Goal: Information Seeking & Learning: Learn about a topic

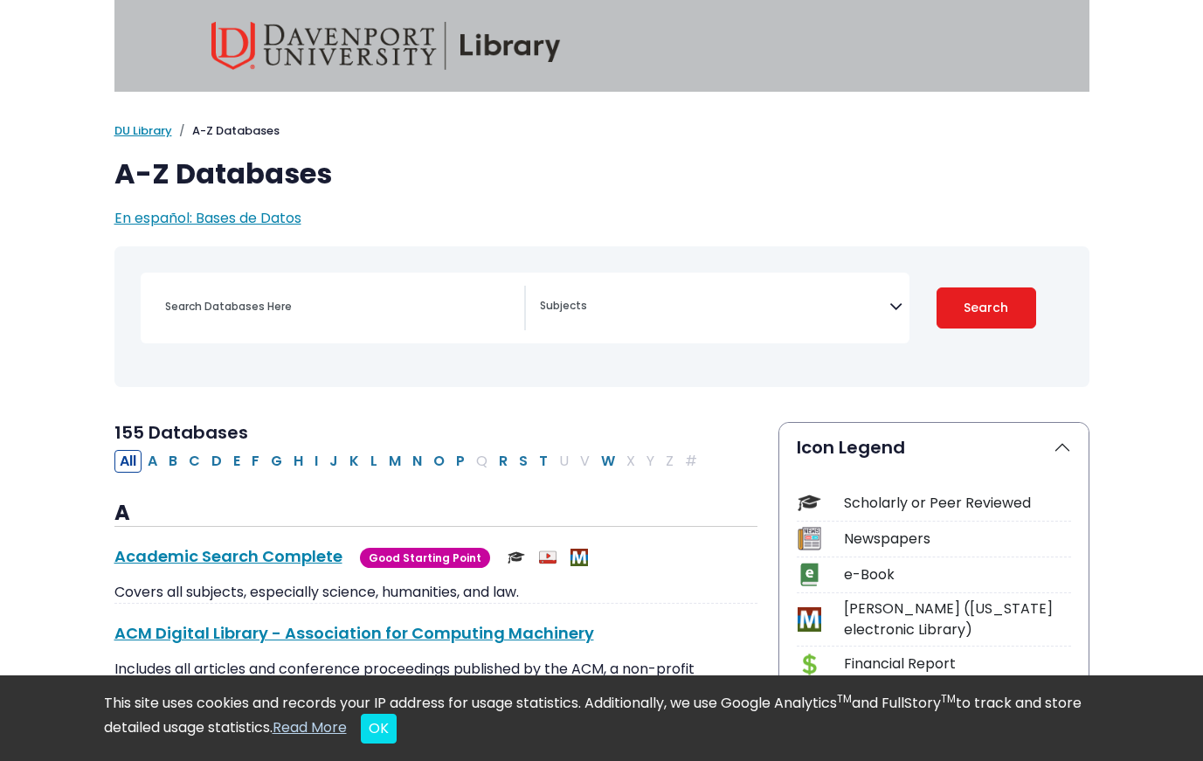
select select "Database Subject Filter"
click at [362, 307] on input "Search database by title or keyword" at bounding box center [340, 306] width 370 height 25
type input "standard"
click at [936, 287] on button "Search" at bounding box center [986, 307] width 100 height 41
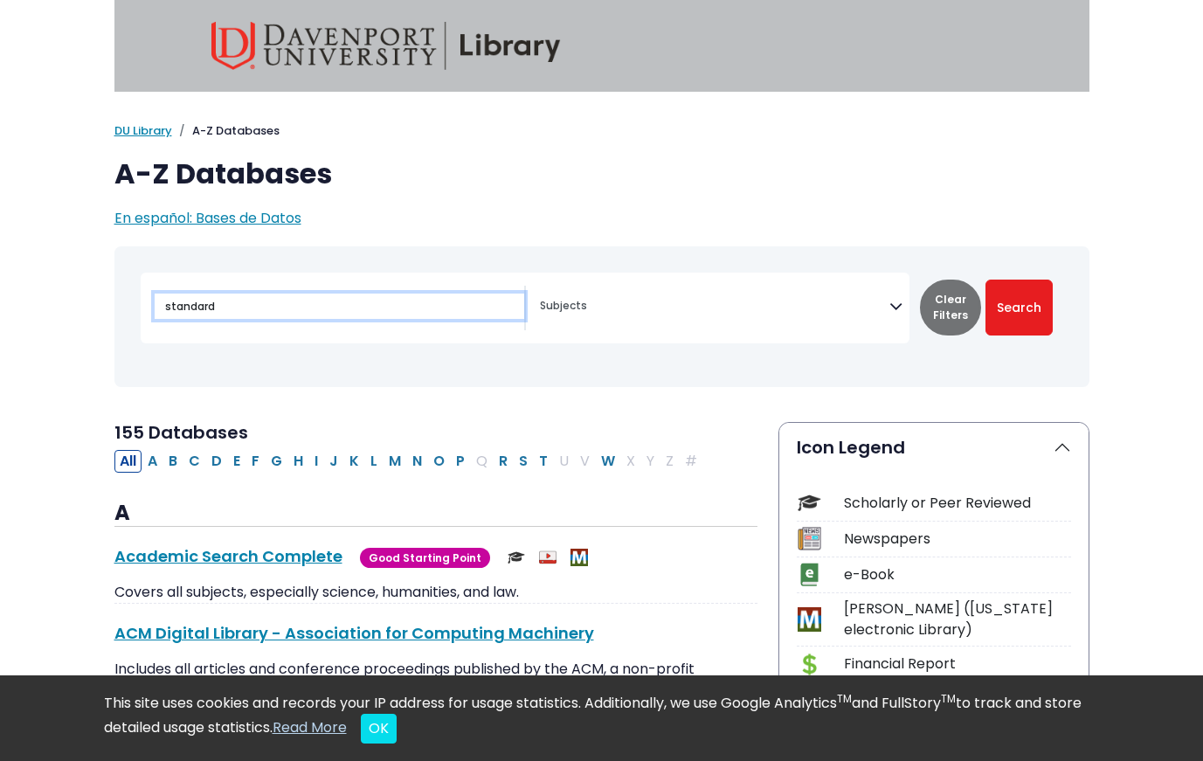
select select "Database Subject Filter"
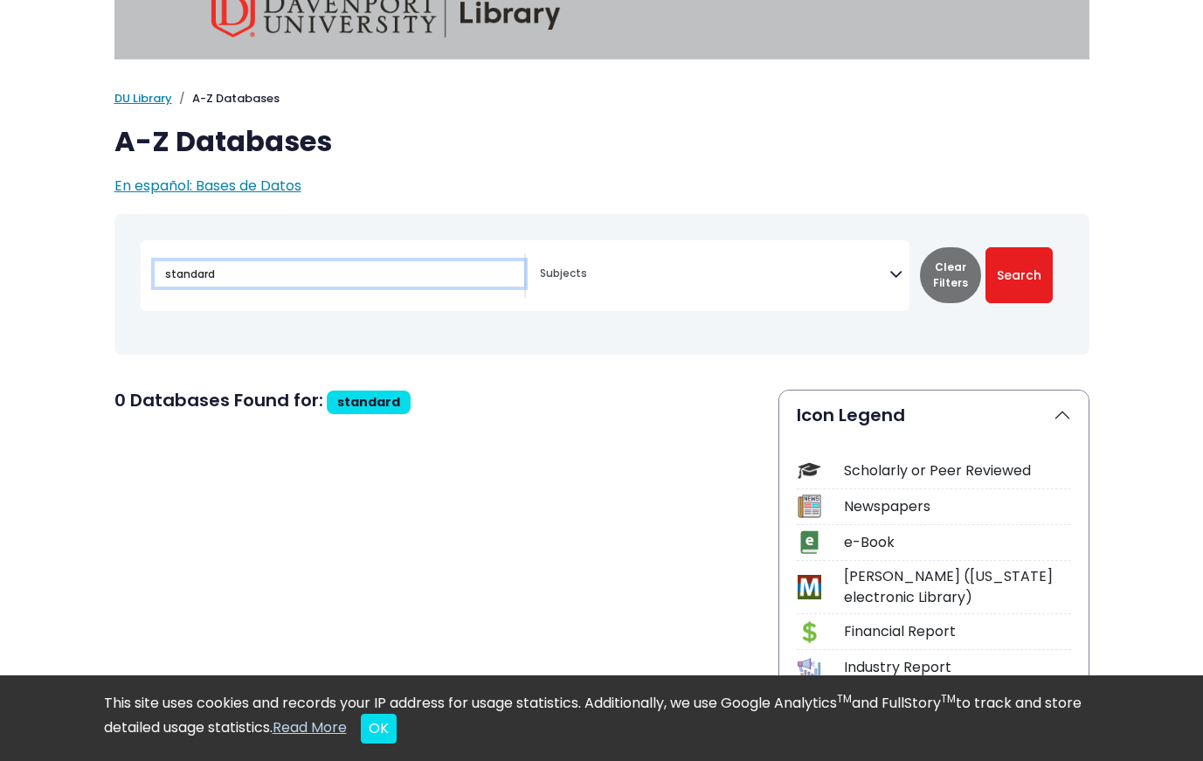
scroll to position [33, 0]
type input "s"
type input "net"
click at [985, 246] on button "Search" at bounding box center [1018, 274] width 67 height 56
select select "Database Subject Filter"
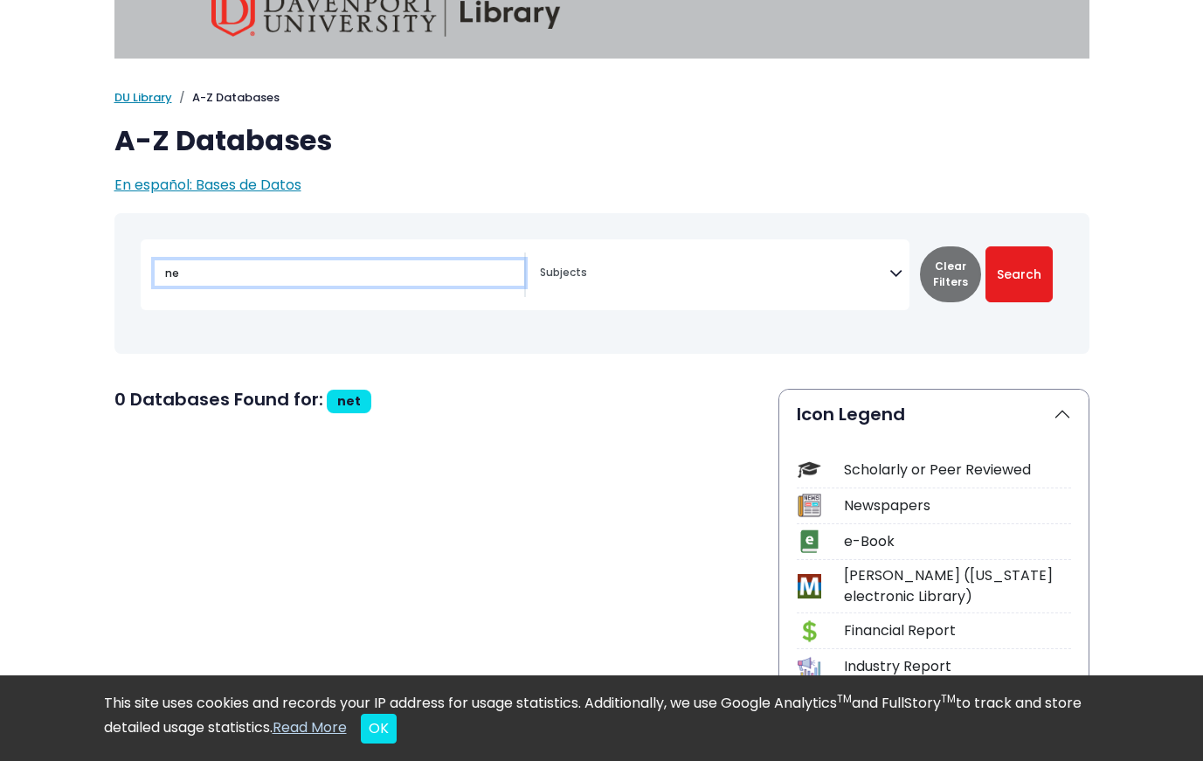
type input "n"
click at [985, 246] on button "Search" at bounding box center [1018, 274] width 67 height 56
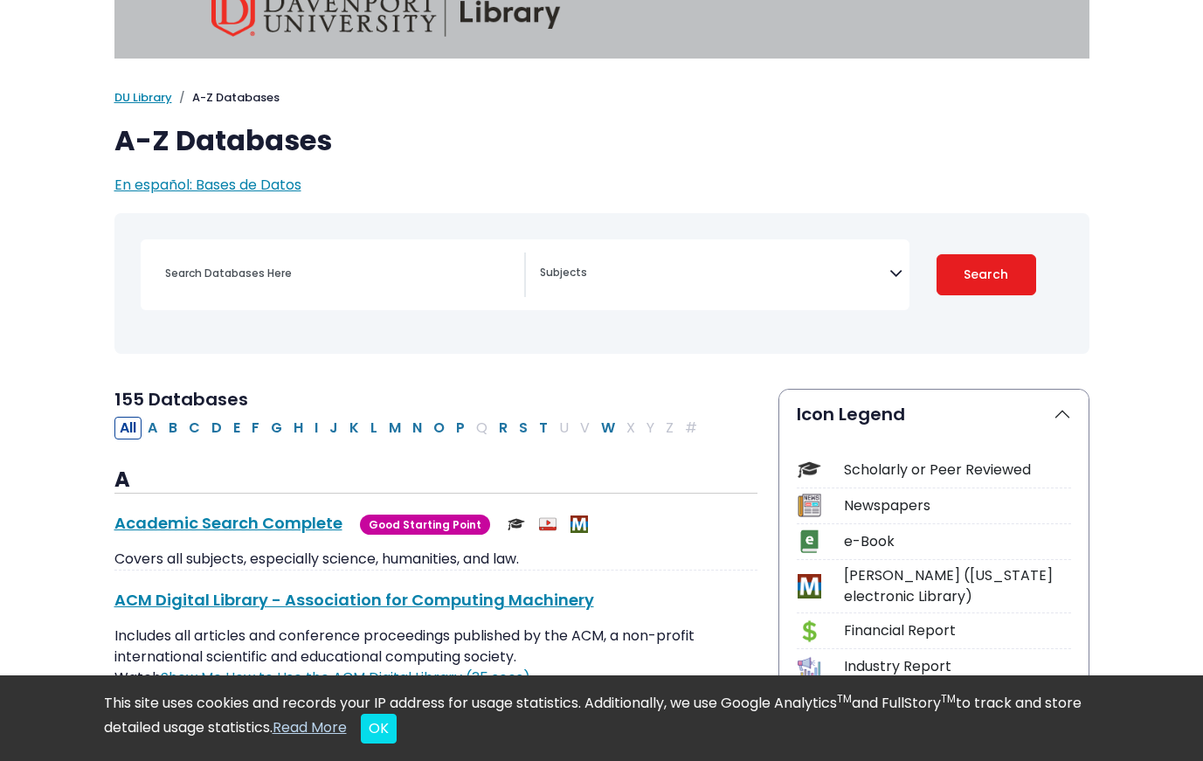
click at [687, 244] on div "[MEDICAL_DATA] Guide Accounting, Finance & Economics (ACCT, FINC & ECON) Advert…" at bounding box center [525, 274] width 769 height 71
click at [694, 253] on span "Search filters" at bounding box center [714, 274] width 349 height 45
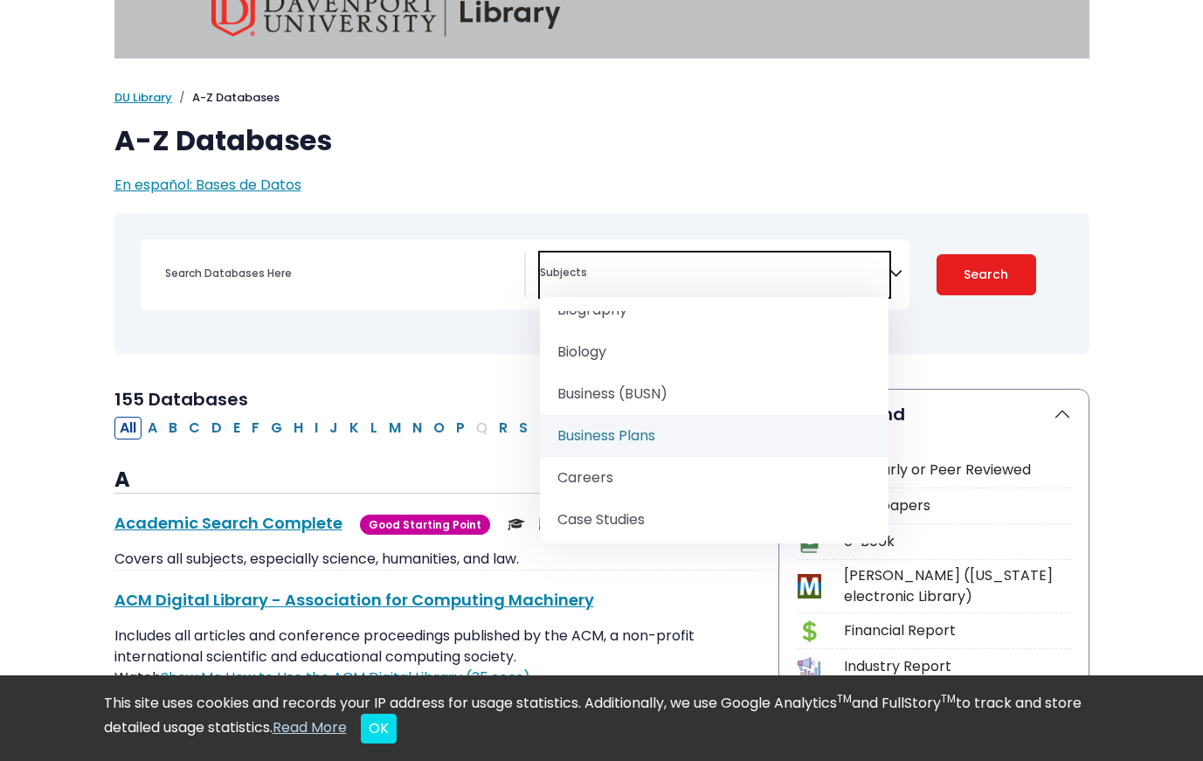
scroll to position [227, 0]
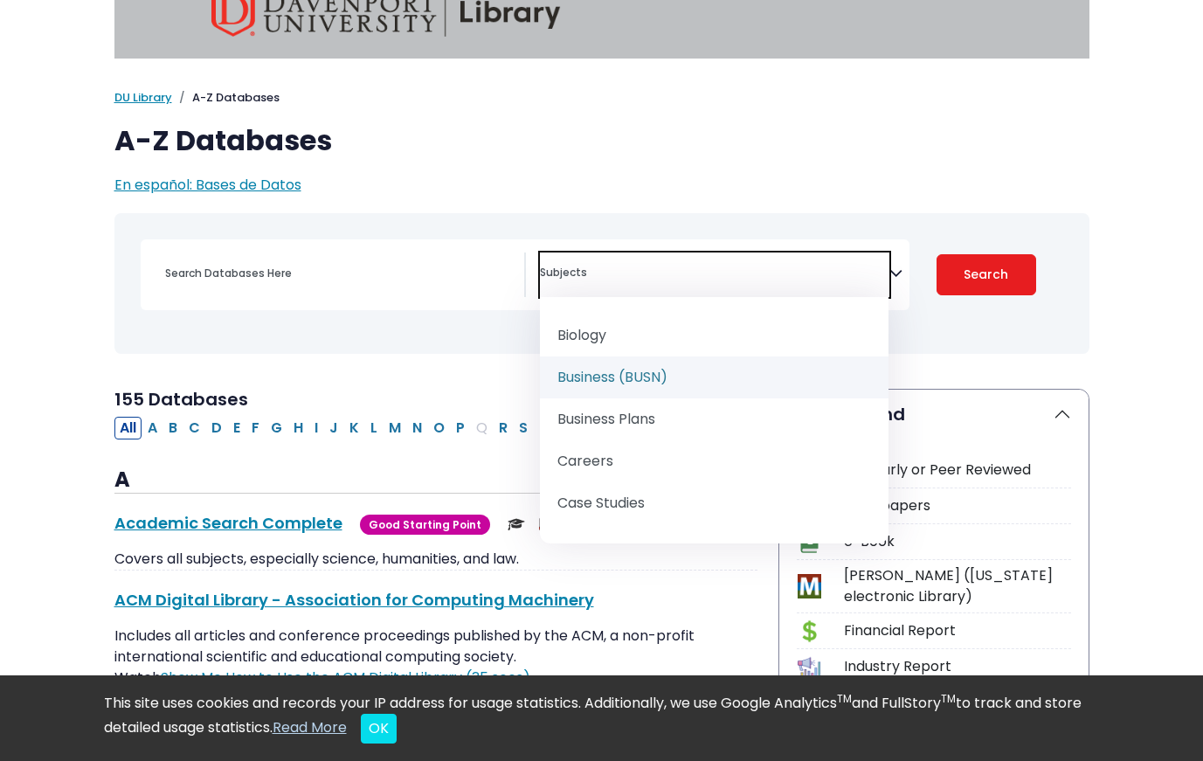
select select "219040"
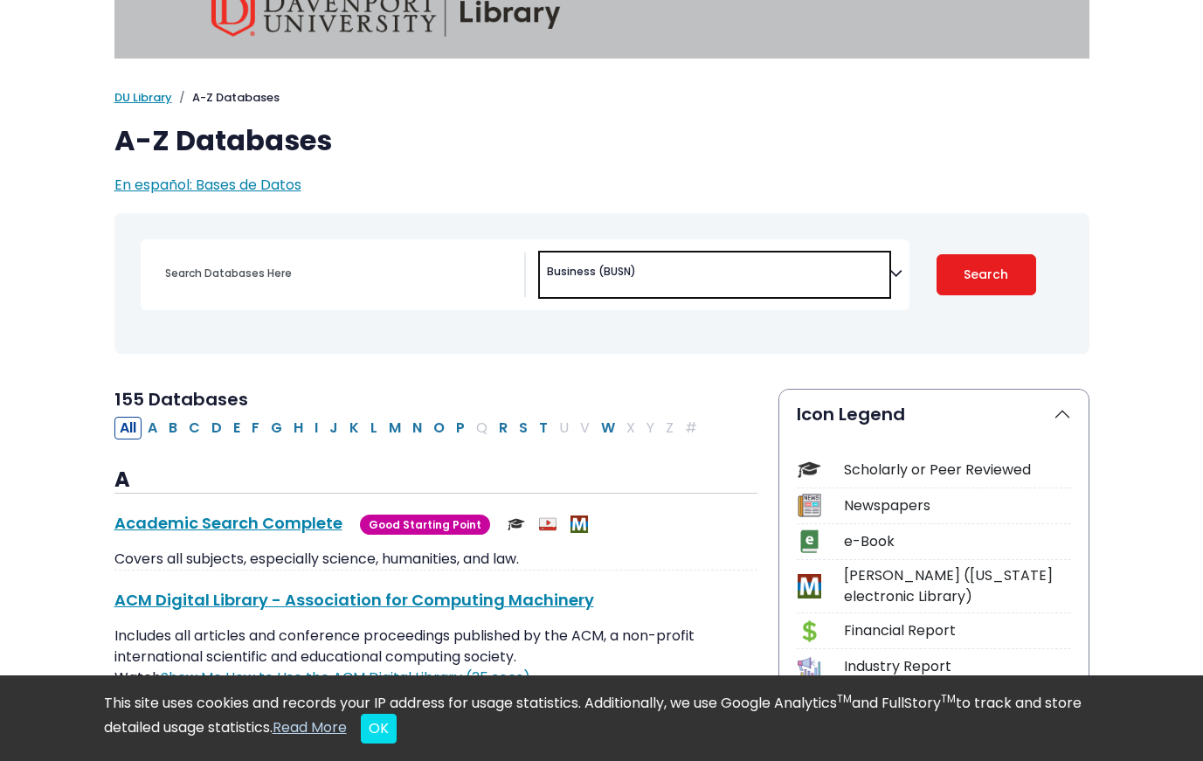
scroll to position [131, 0]
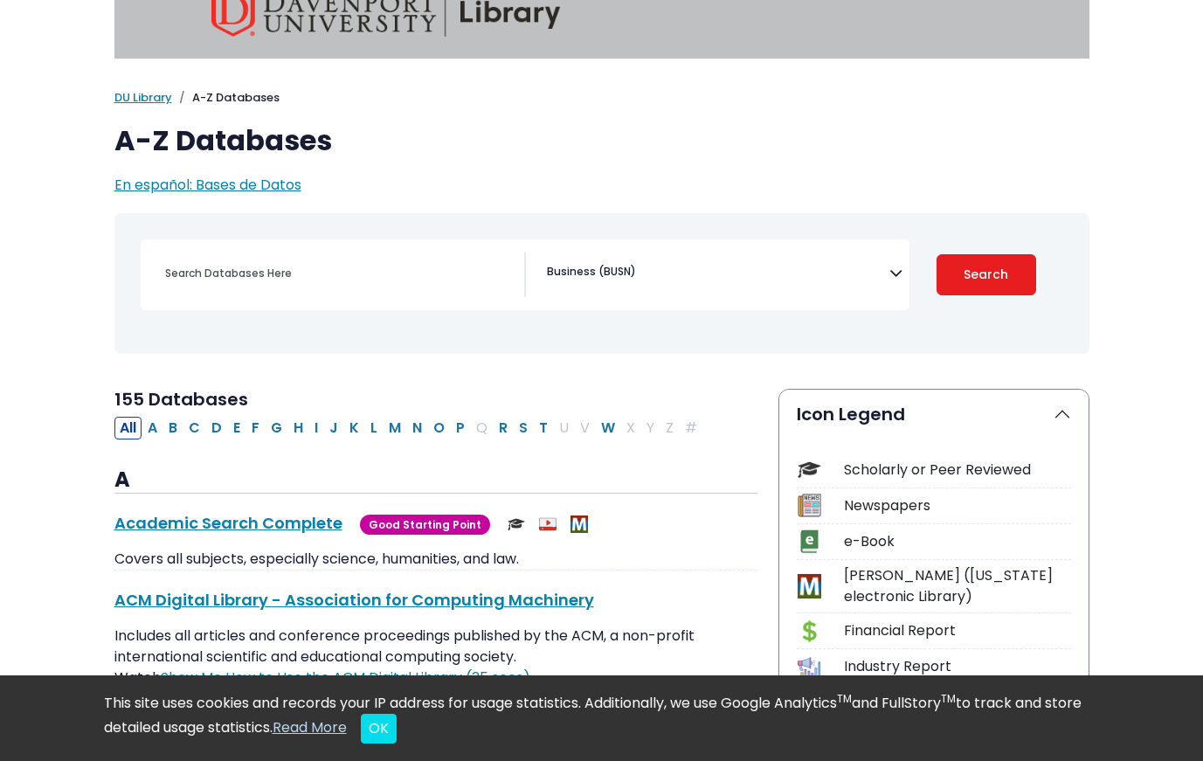
click at [959, 286] on button "Search" at bounding box center [986, 274] width 100 height 41
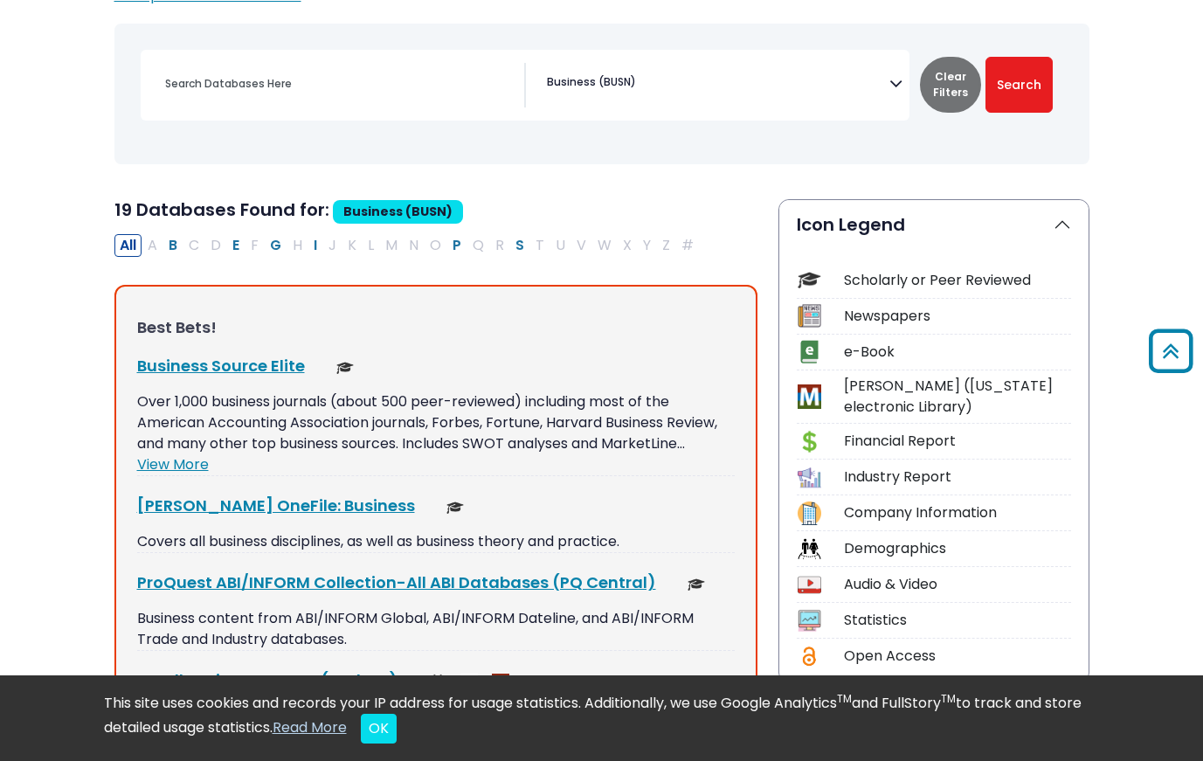
scroll to position [222, 0]
click at [618, 86] on span "Business (BUSN)" at bounding box center [591, 83] width 89 height 16
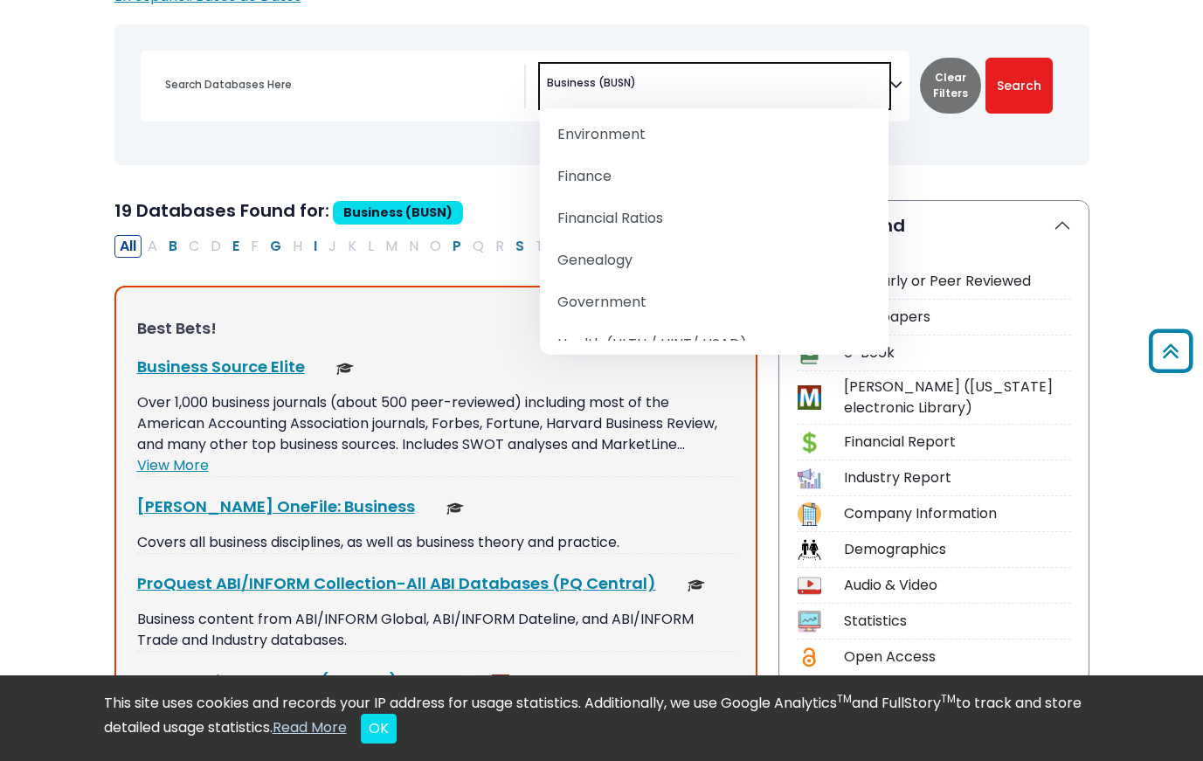
scroll to position [920, 0]
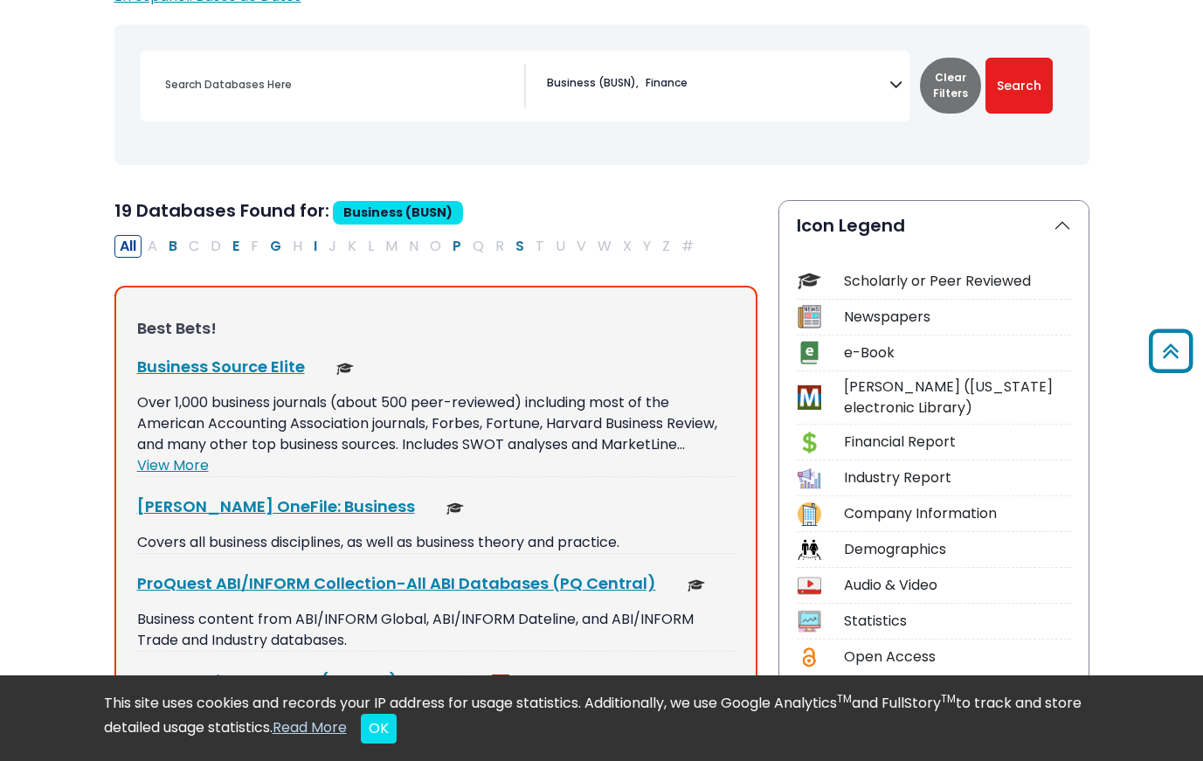
drag, startPoint x: 1030, startPoint y: 108, endPoint x: 682, endPoint y: 64, distance: 350.5
click at [682, 64] on div "[MEDICAL_DATA] Guide Advertising" at bounding box center [602, 86] width 923 height 71
click at [639, 79] on li "× Finance" at bounding box center [663, 83] width 49 height 16
click at [951, 82] on button "Clear Filters" at bounding box center [950, 86] width 61 height 56
select select "Database Subject Filter"
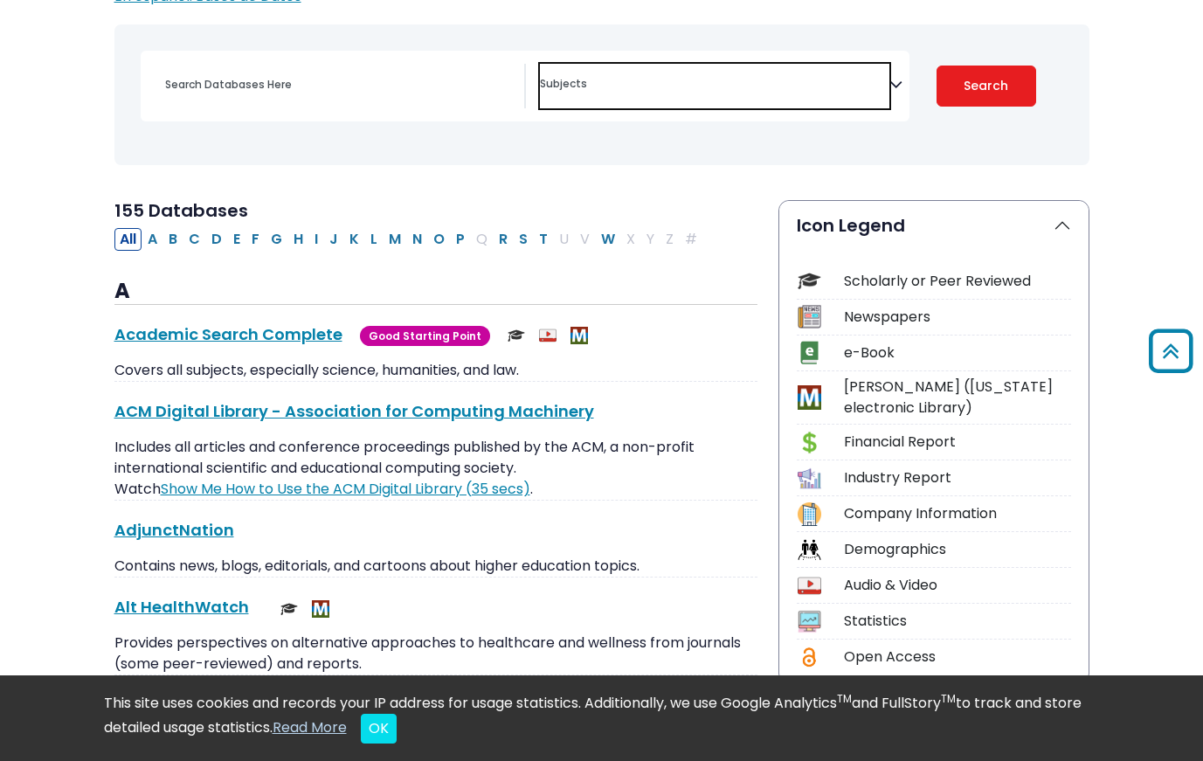
click at [851, 90] on textarea "Search" at bounding box center [714, 86] width 349 height 14
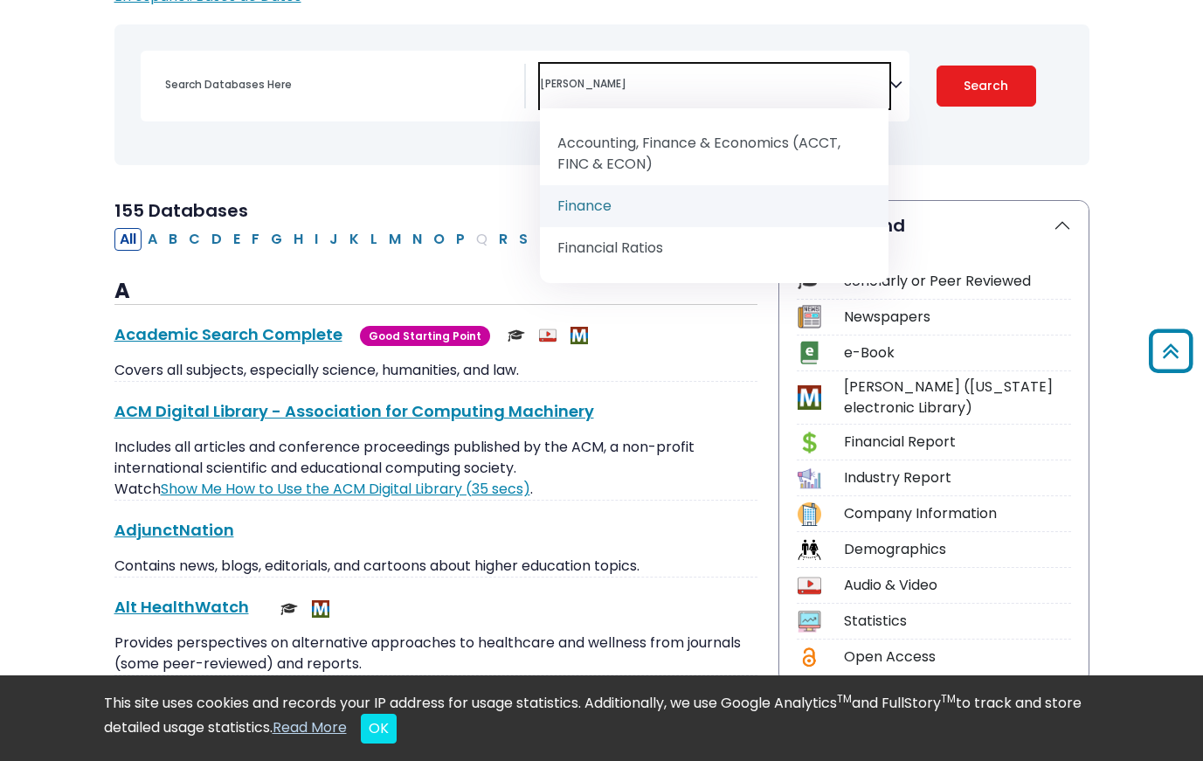
type textarea "[PERSON_NAME]"
select select "219057"
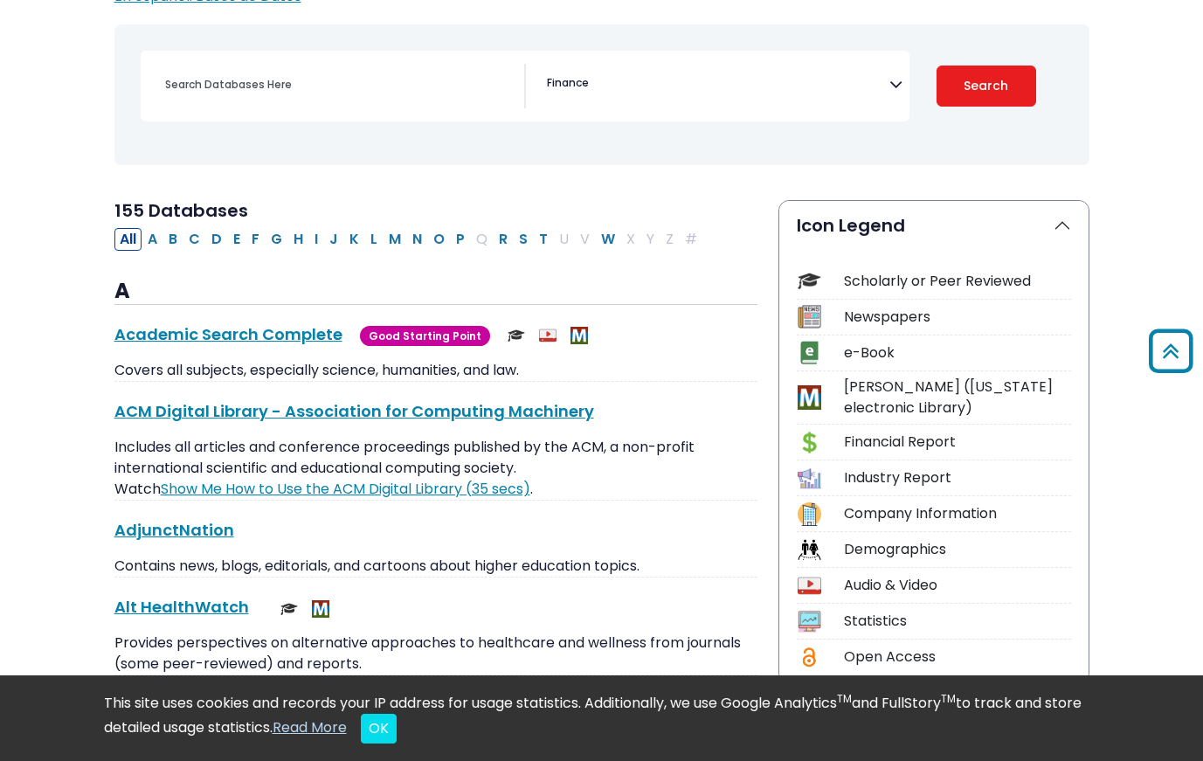
click at [971, 98] on button "Search" at bounding box center [986, 86] width 100 height 41
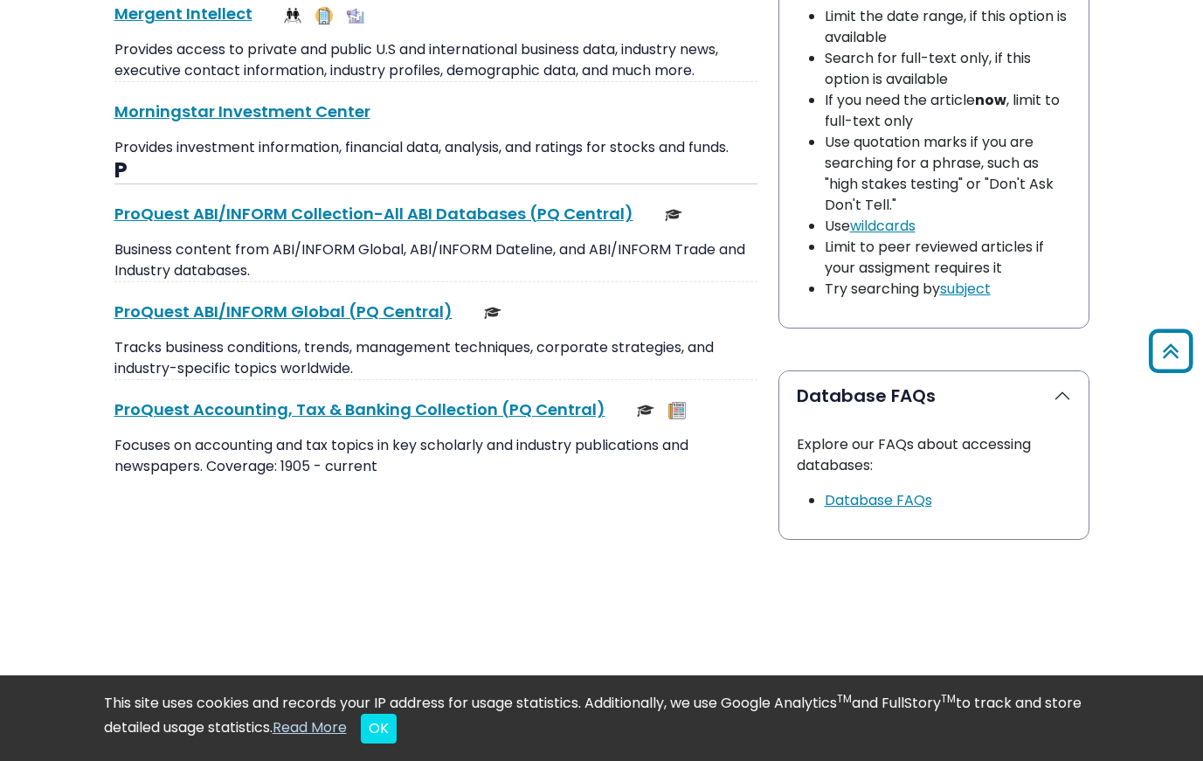
scroll to position [1633, 0]
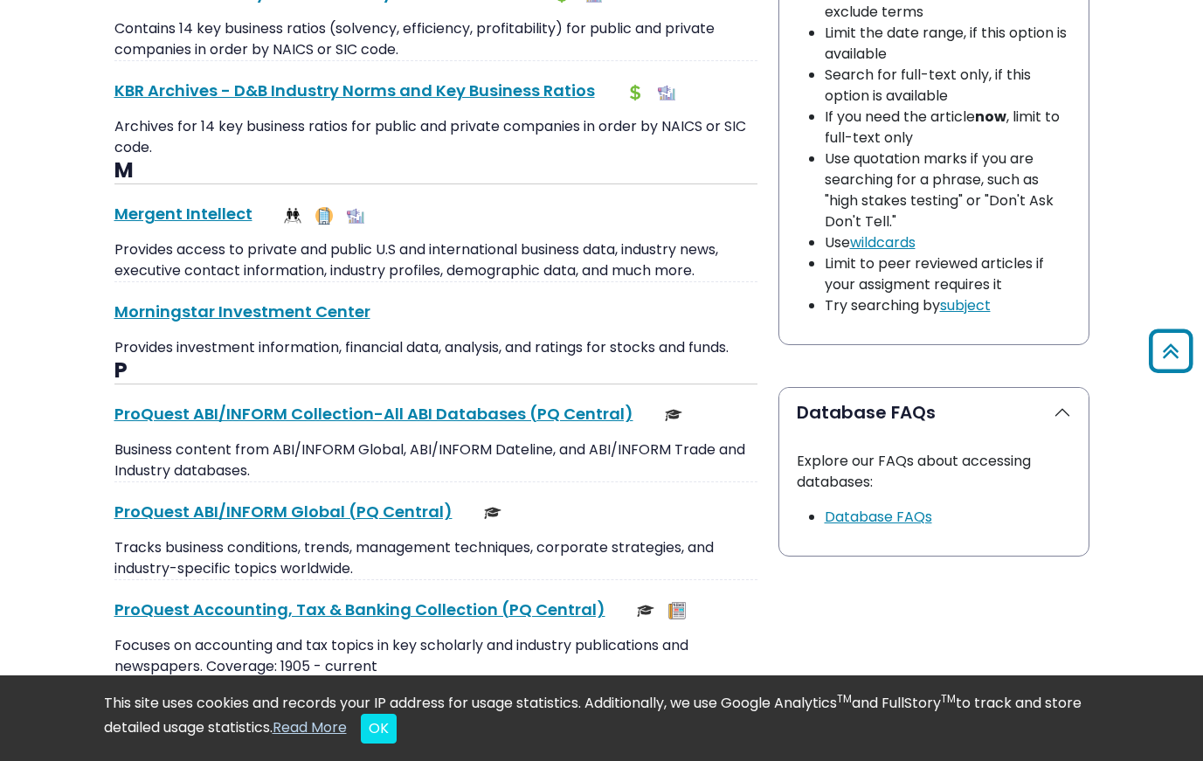
select select "Database Subject Filter"
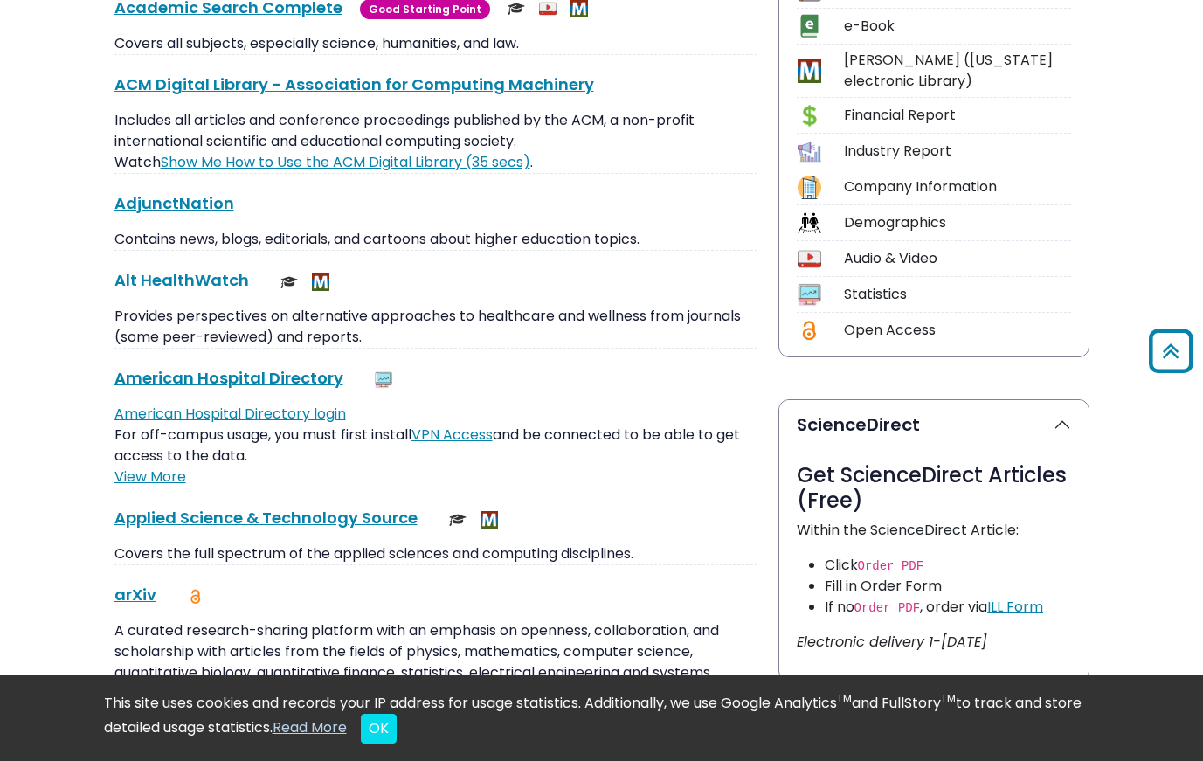
scroll to position [222, 0]
